Goal: Task Accomplishment & Management: Complete application form

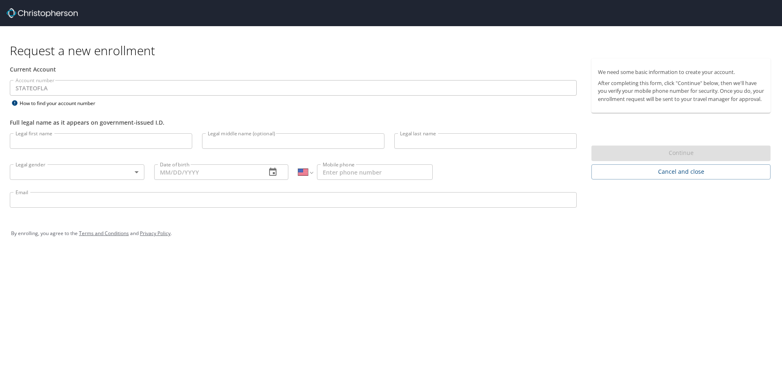
select select "US"
click at [19, 142] on input "Legal first name" at bounding box center [101, 141] width 182 height 16
type input "[PERSON_NAME]"
type input "[DATE]"
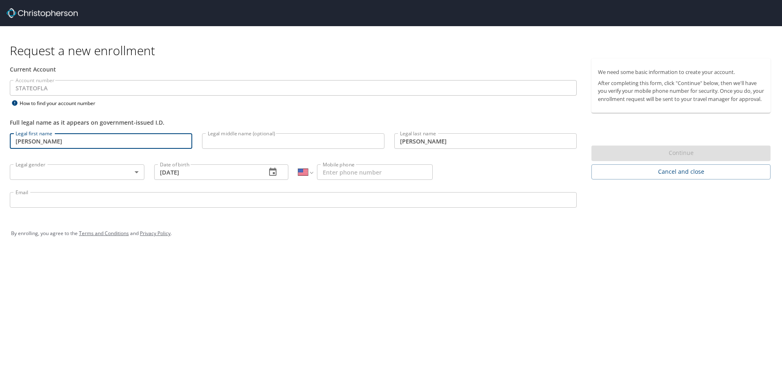
type input "[PHONE_NUMBER]"
type input "[PERSON_NAME][EMAIL_ADDRESS][PERSON_NAME][DOMAIN_NAME]"
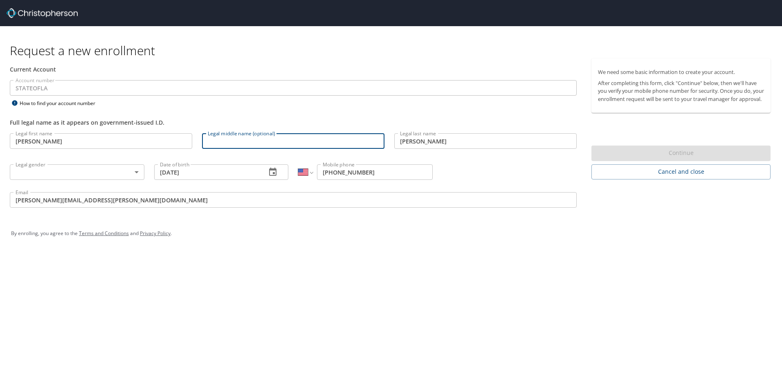
click at [220, 142] on input "Legal middle name (optional)" at bounding box center [293, 141] width 182 height 16
type input "[PERSON_NAME]"
drag, startPoint x: 163, startPoint y: 370, endPoint x: 158, endPoint y: 357, distance: 14.0
click at [160, 359] on div "Request a new enrollment Current Account Account number STATEOFLA Account numbe…" at bounding box center [391, 195] width 782 height 390
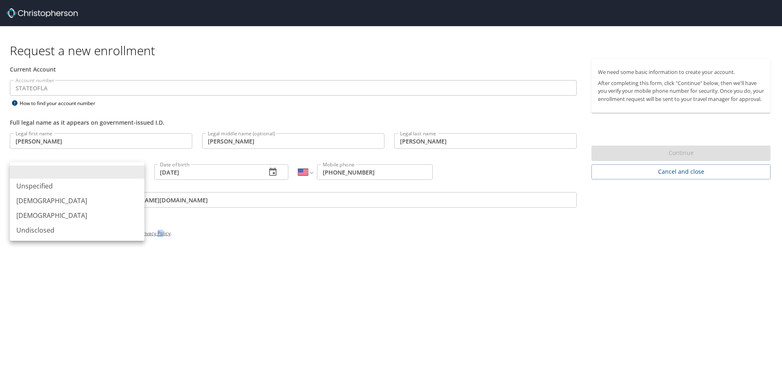
click at [28, 168] on body "Request a new enrollment Current Account Account number STATEOFLA Account numbe…" at bounding box center [391, 195] width 782 height 390
click at [27, 218] on li "[DEMOGRAPHIC_DATA]" at bounding box center [77, 215] width 135 height 15
type input "[DEMOGRAPHIC_DATA]"
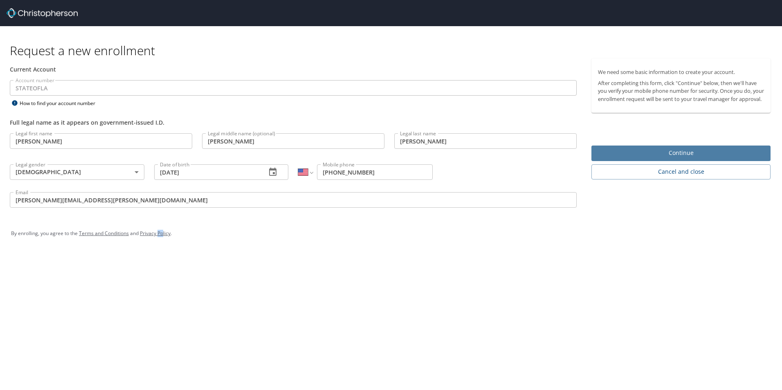
click at [621, 158] on span "Continue" at bounding box center [681, 153] width 166 height 10
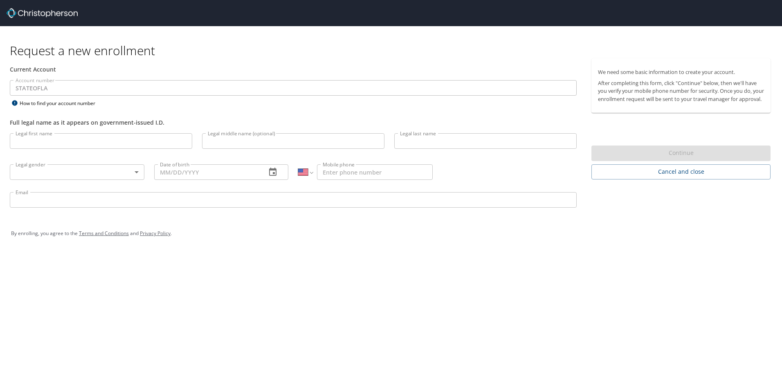
select select "US"
click at [69, 140] on input "Legal first name" at bounding box center [101, 141] width 182 height 16
type input "[PERSON_NAME]"
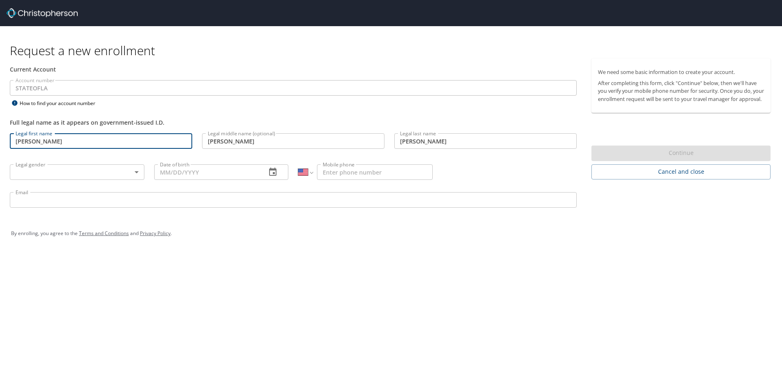
type input "[DATE]"
type input "[PHONE_NUMBER]"
type input "[PERSON_NAME][EMAIL_ADDRESS][PERSON_NAME][DOMAIN_NAME]"
click at [31, 173] on body "Request a new enrollment Current Account Account number STATEOFLA Account numbe…" at bounding box center [391, 195] width 782 height 390
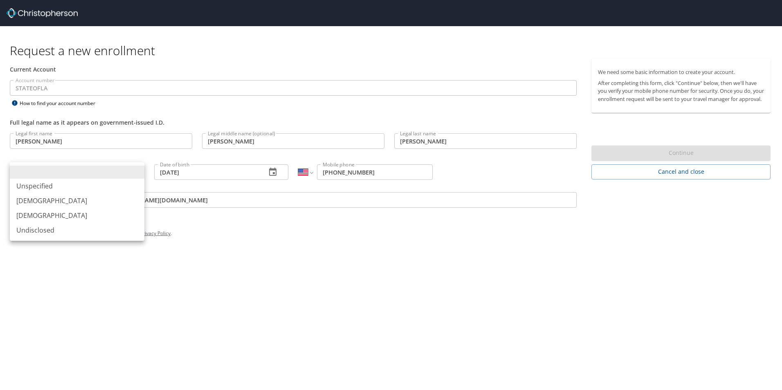
click at [19, 214] on li "[DEMOGRAPHIC_DATA]" at bounding box center [77, 215] width 135 height 15
type input "[DEMOGRAPHIC_DATA]"
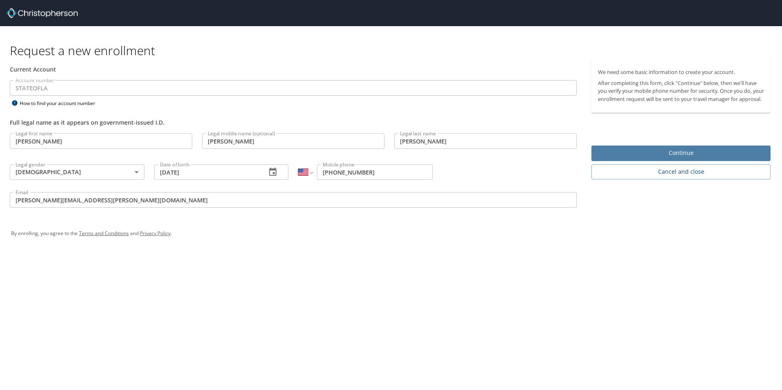
click at [638, 158] on span "Continue" at bounding box center [681, 153] width 166 height 10
